Goal: Task Accomplishment & Management: Use online tool/utility

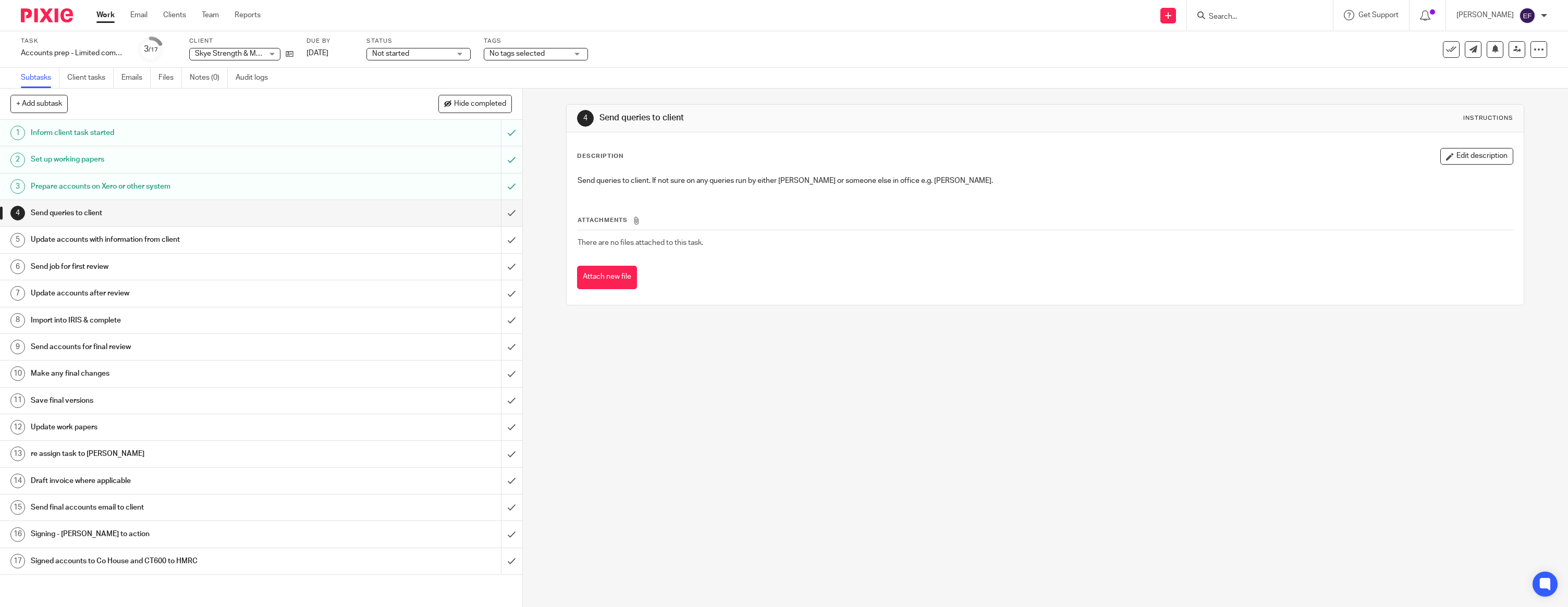
click at [51, 12] on img at bounding box center [47, 15] width 52 height 14
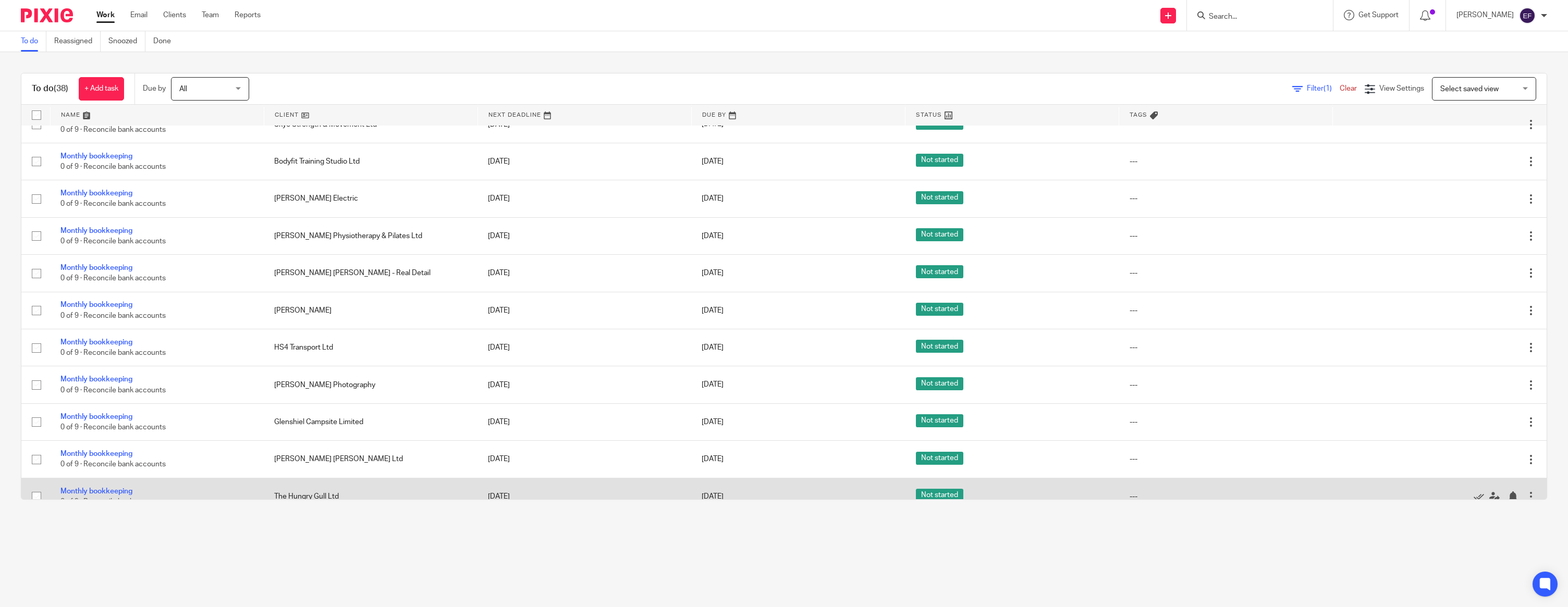
scroll to position [1059, 0]
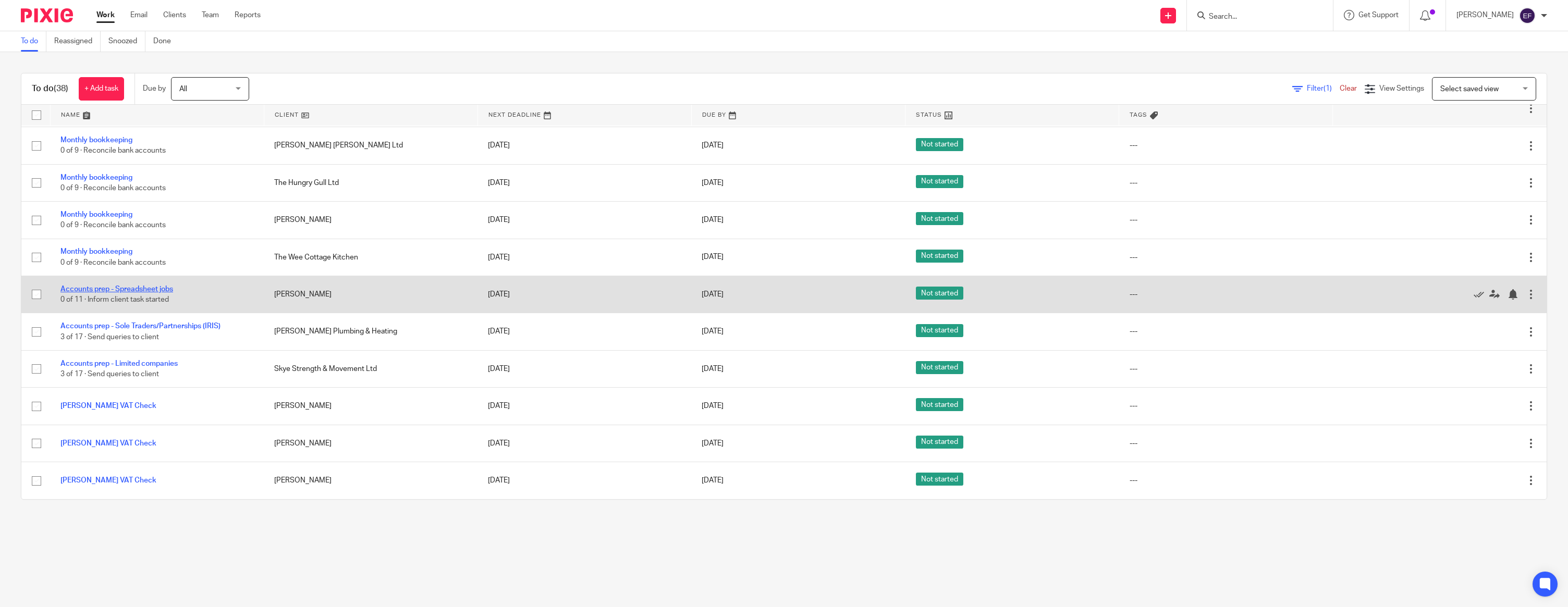
click at [161, 286] on link "Accounts prep - Spreadsheet jobs" at bounding box center [116, 289] width 113 height 7
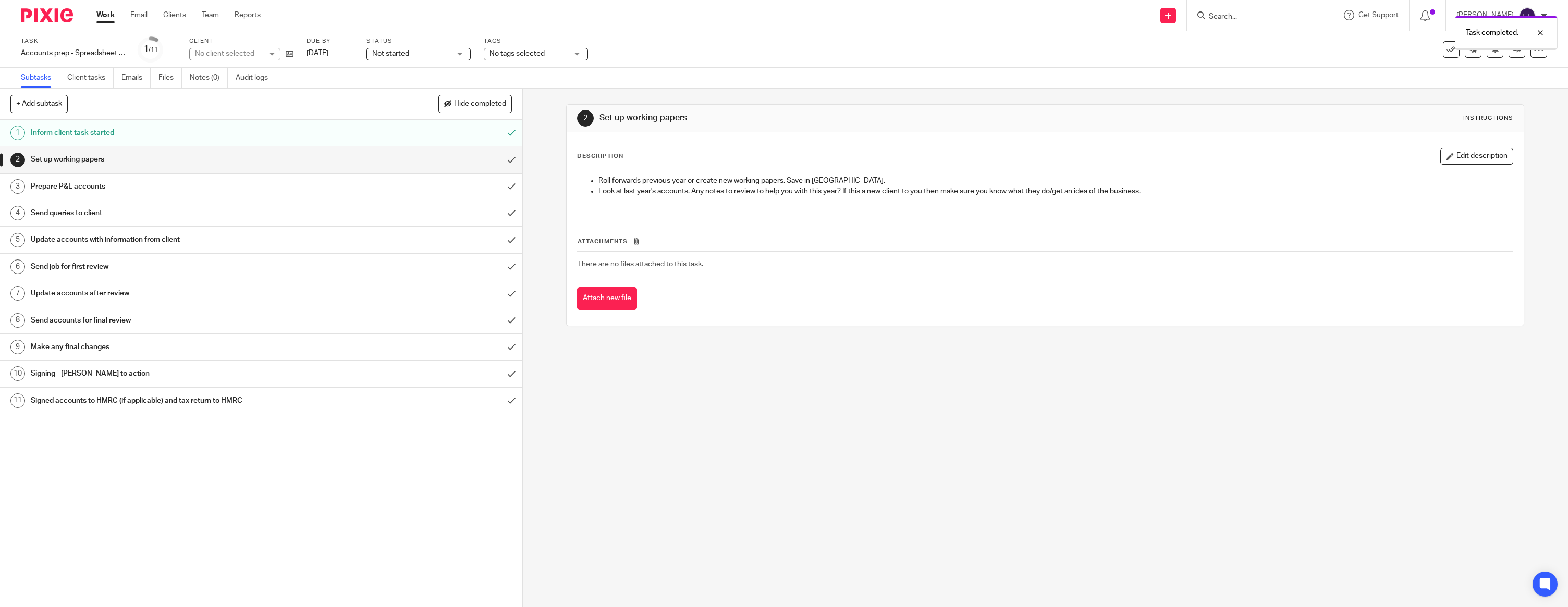
click at [508, 156] on input "submit" at bounding box center [261, 159] width 522 height 26
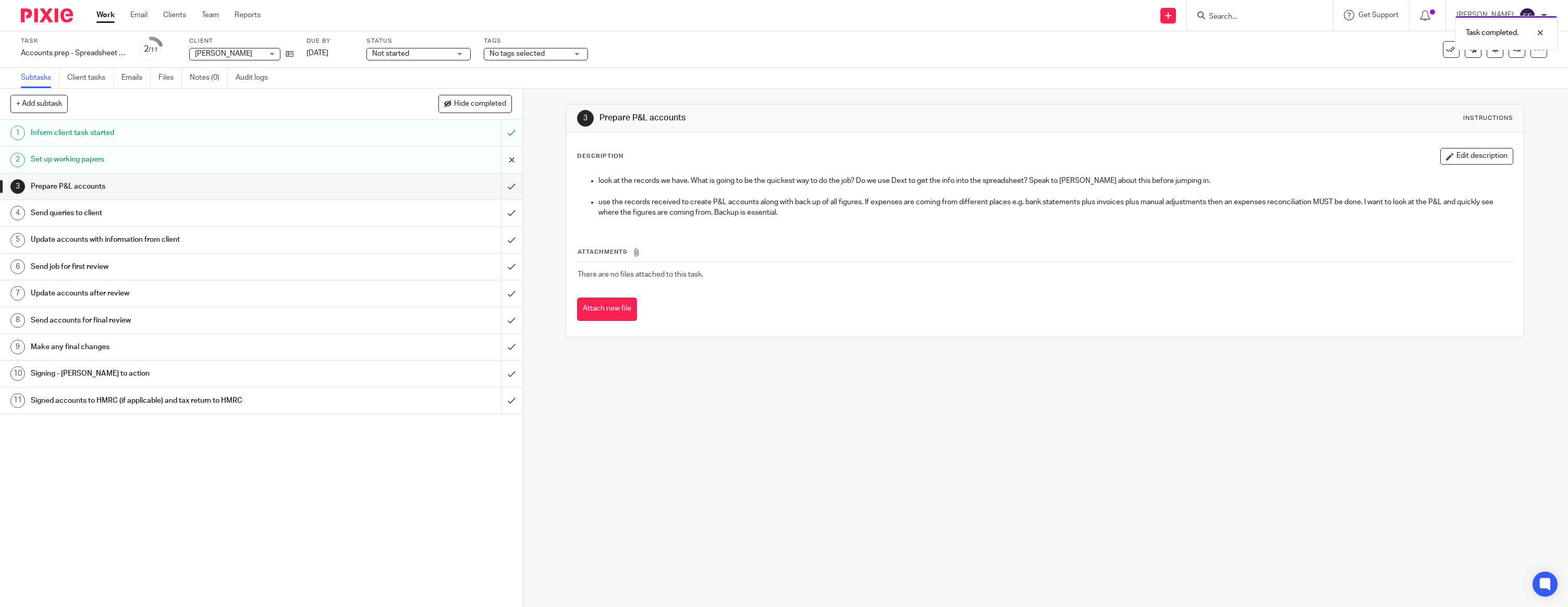
click at [508, 172] on input "submit" at bounding box center [261, 159] width 522 height 26
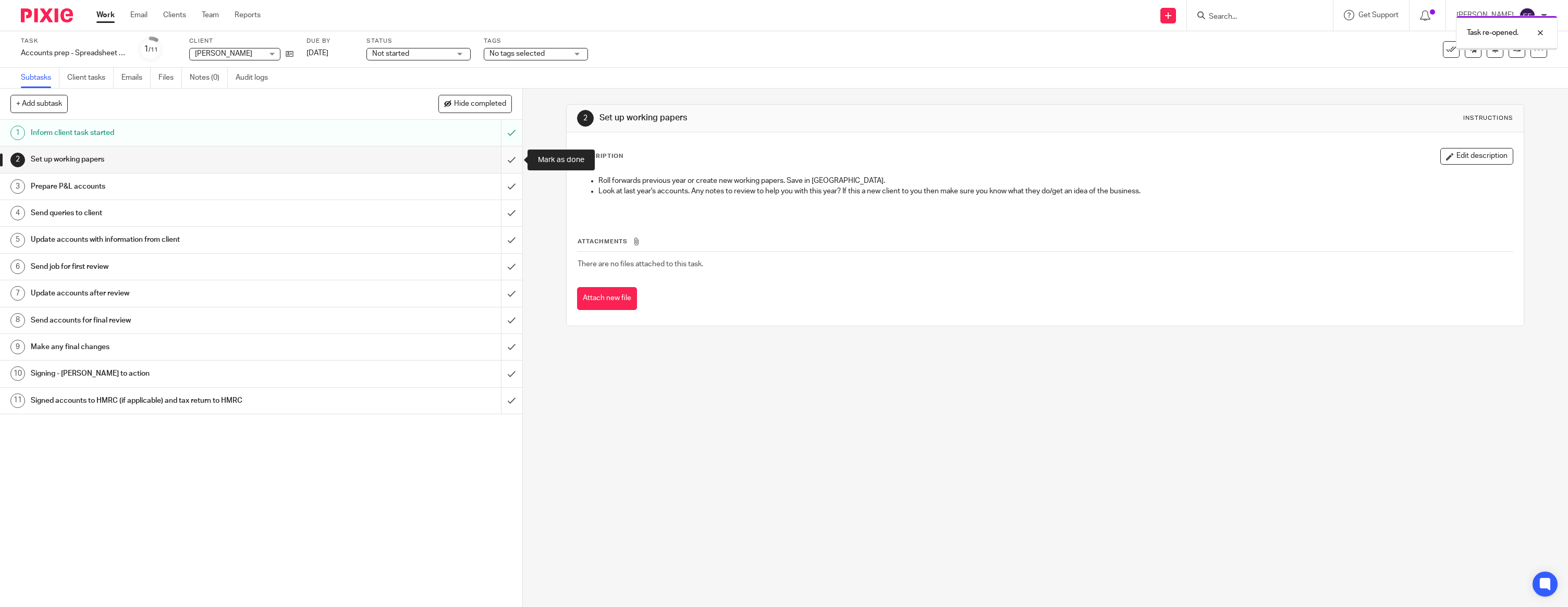
click at [513, 156] on input "submit" at bounding box center [261, 159] width 522 height 26
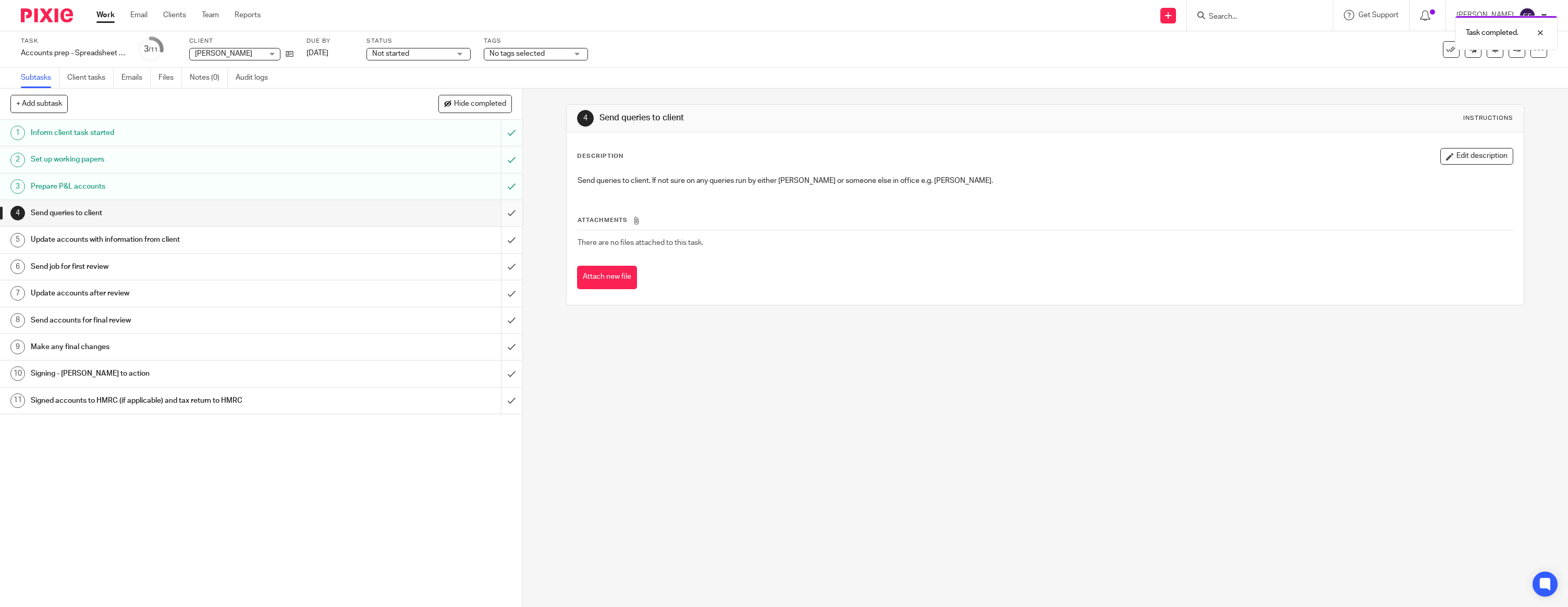
click at [512, 207] on input "submit" at bounding box center [261, 213] width 522 height 26
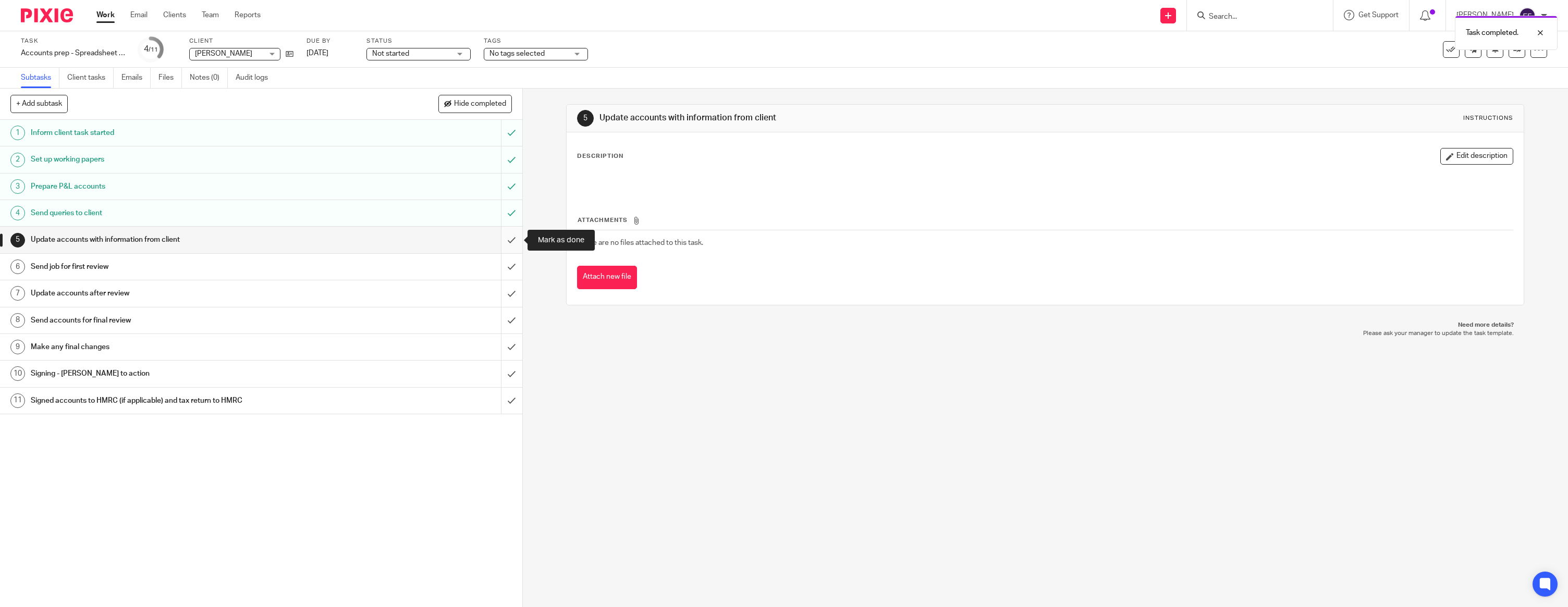
click at [514, 241] on input "submit" at bounding box center [261, 240] width 522 height 26
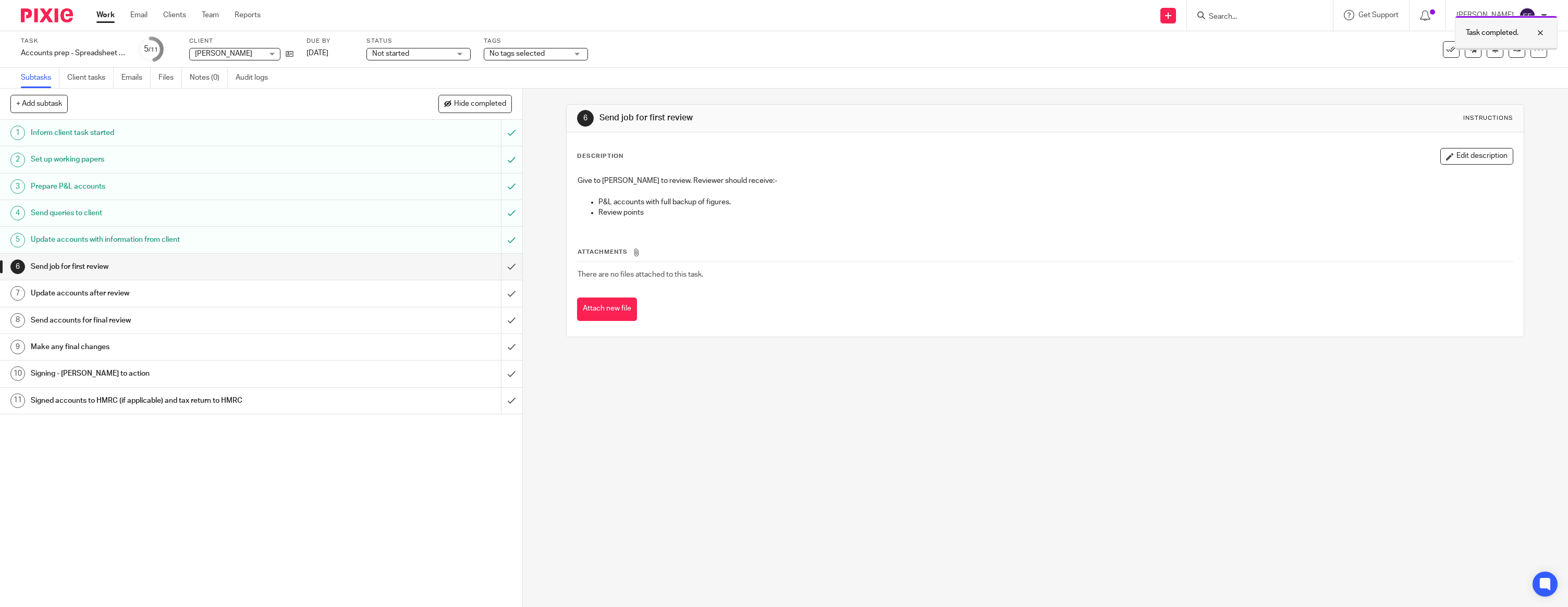
click at [1542, 32] on div at bounding box center [1533, 33] width 28 height 13
click at [1518, 49] on icon at bounding box center [1517, 49] width 8 height 8
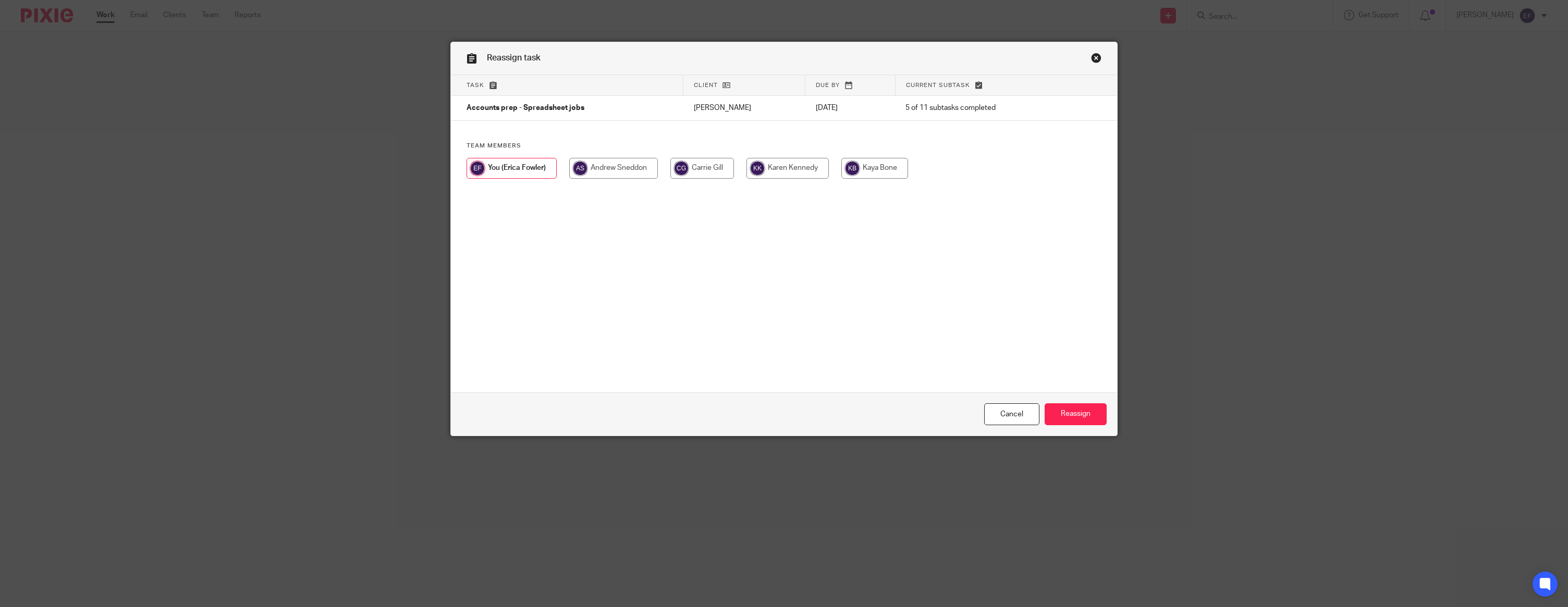
click at [782, 165] on input "radio" at bounding box center [787, 168] width 82 height 21
radio input "true"
click at [1087, 418] on input "Reassign" at bounding box center [1076, 414] width 62 height 23
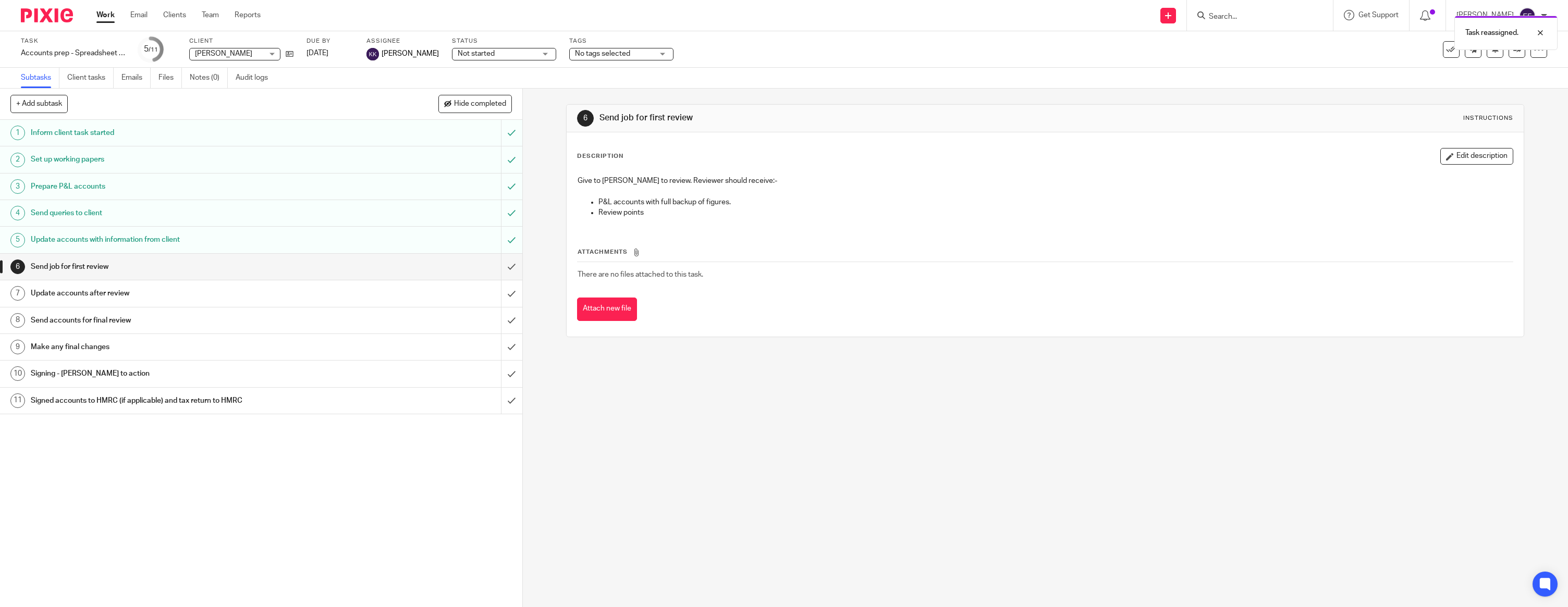
click at [58, 19] on img at bounding box center [47, 15] width 52 height 14
